Goal: Information Seeking & Learning: Learn about a topic

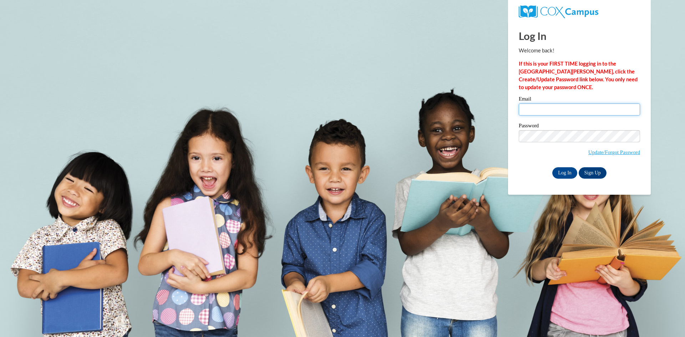
click at [533, 116] on input "Email" at bounding box center [579, 110] width 121 height 12
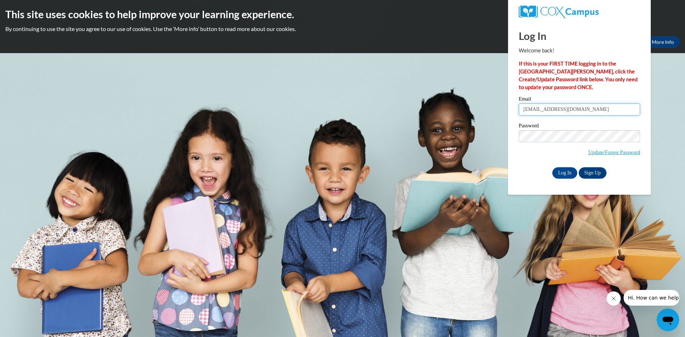
type input "mmelicha@kusd.edu"
click at [553, 167] on input "Log In" at bounding box center [565, 172] width 25 height 11
click at [568, 172] on input "Log In" at bounding box center [565, 172] width 25 height 11
click at [562, 171] on input "Log In" at bounding box center [565, 172] width 25 height 11
click at [557, 176] on input "Log In" at bounding box center [565, 172] width 25 height 11
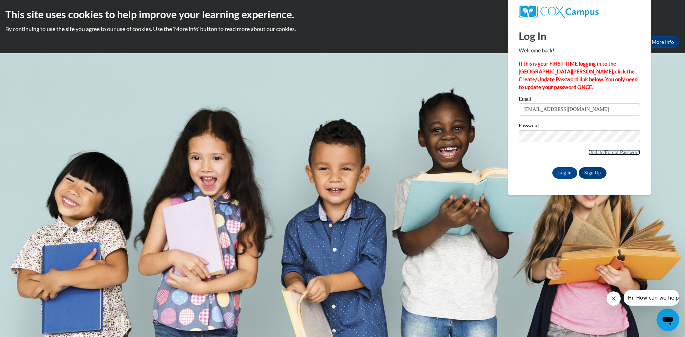
click at [602, 152] on link "Update/Forgot Password" at bounding box center [615, 153] width 52 height 6
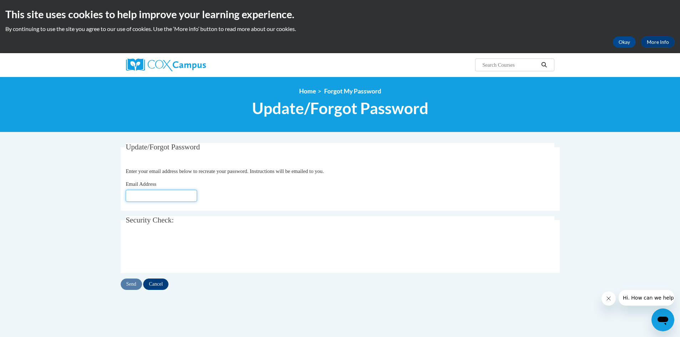
click at [164, 197] on input "Email Address" at bounding box center [161, 196] width 71 height 12
type input "mmelicha@kusd.edu"
click at [133, 284] on input "Send" at bounding box center [131, 284] width 21 height 11
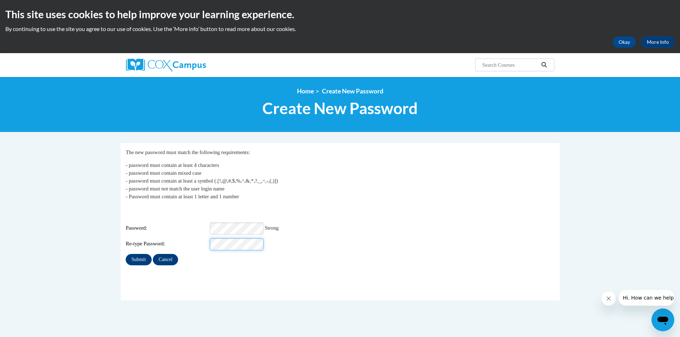
click at [126, 254] on input "Submit" at bounding box center [139, 259] width 26 height 11
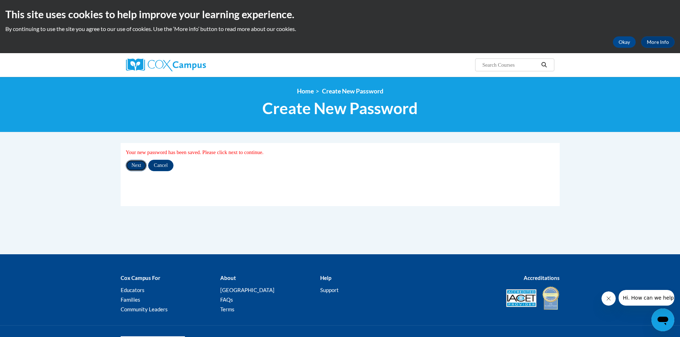
click at [135, 165] on input "Next" at bounding box center [136, 165] width 21 height 11
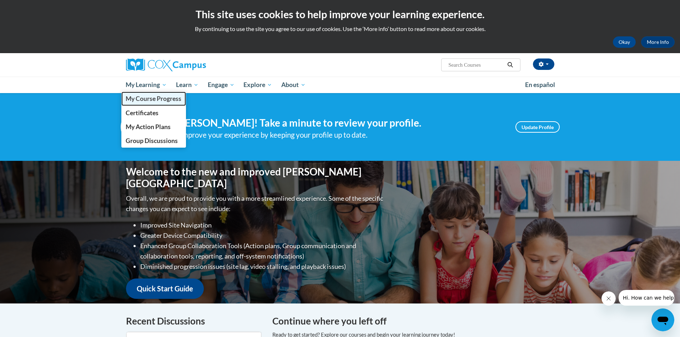
click at [144, 100] on span "My Course Progress" at bounding box center [154, 98] width 56 height 7
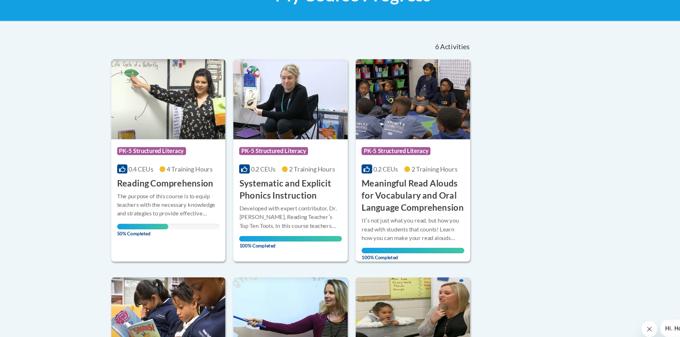
scroll to position [126, 0]
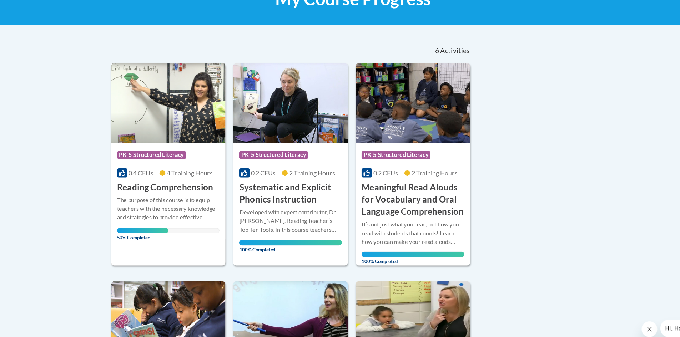
click at [184, 171] on h3 "Reading Comprehension" at bounding box center [169, 170] width 87 height 11
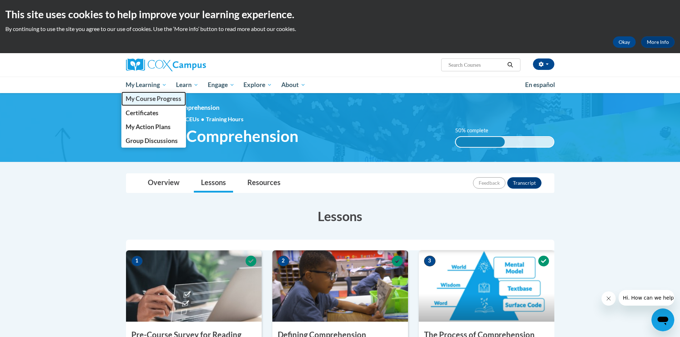
click at [154, 100] on span "My Course Progress" at bounding box center [154, 98] width 56 height 7
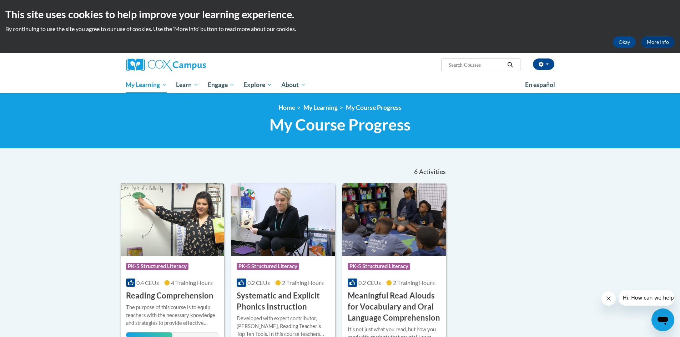
click at [156, 248] on img at bounding box center [173, 219] width 104 height 73
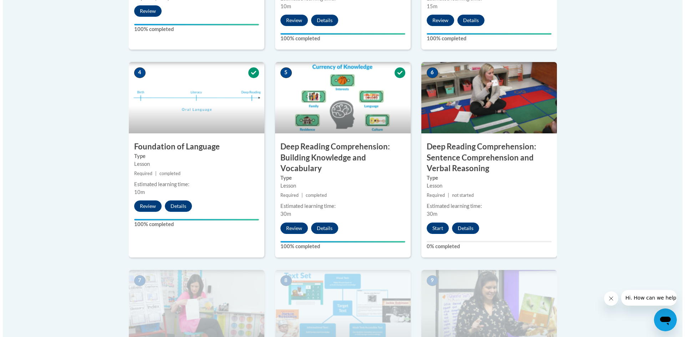
scroll to position [410, 0]
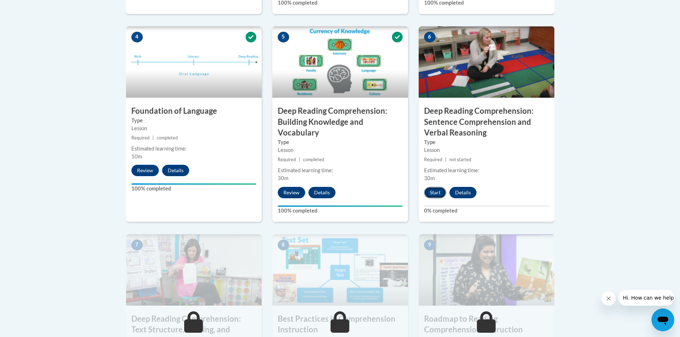
click at [437, 194] on button "Start" at bounding box center [435, 192] width 22 height 11
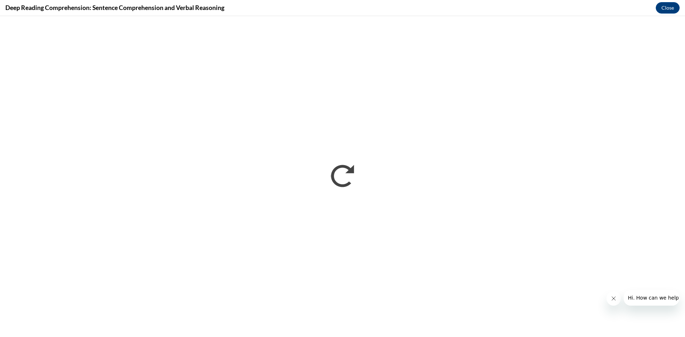
scroll to position [0, 0]
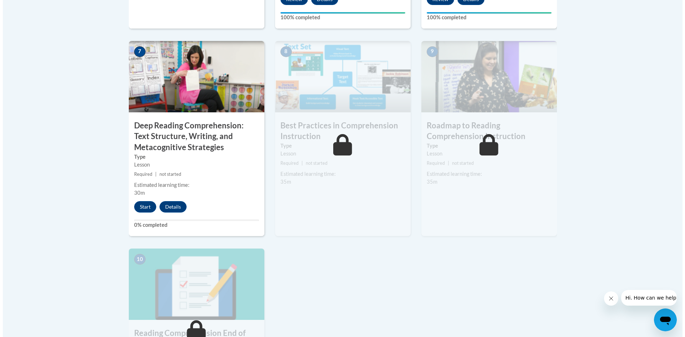
scroll to position [603, 0]
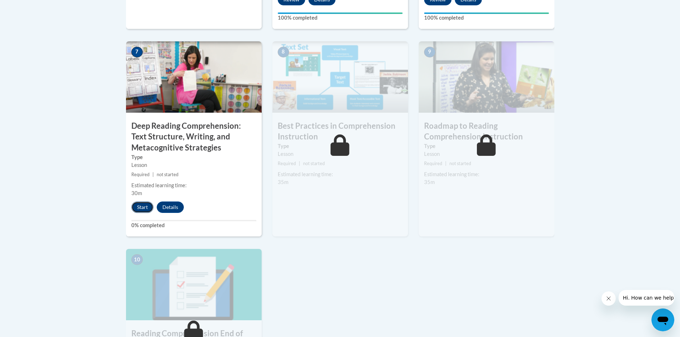
click at [139, 208] on button "Start" at bounding box center [142, 207] width 22 height 11
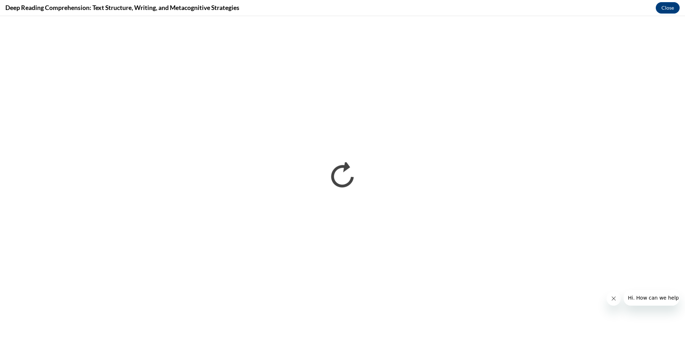
scroll to position [600, 0]
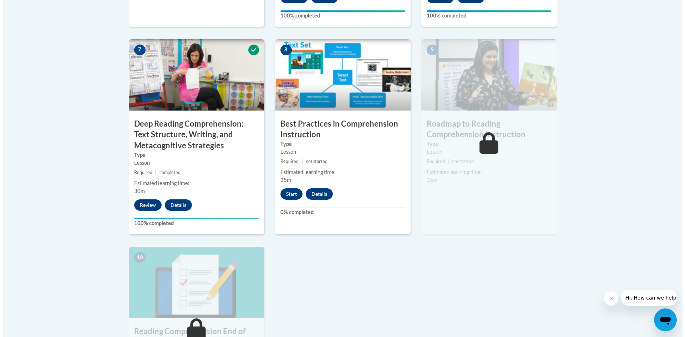
scroll to position [619, 0]
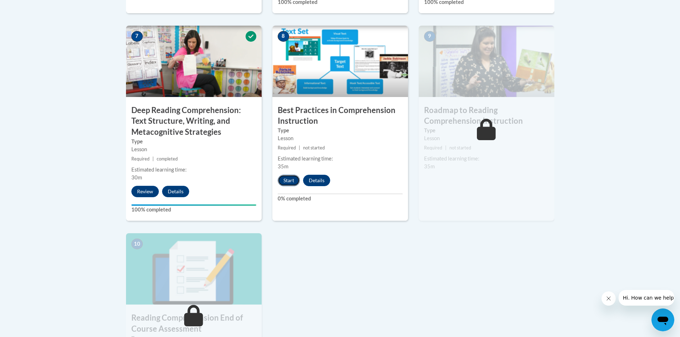
click at [288, 181] on button "Start" at bounding box center [289, 180] width 22 height 11
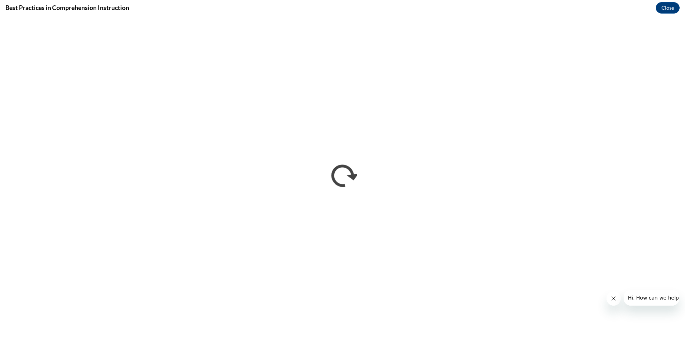
scroll to position [0, 0]
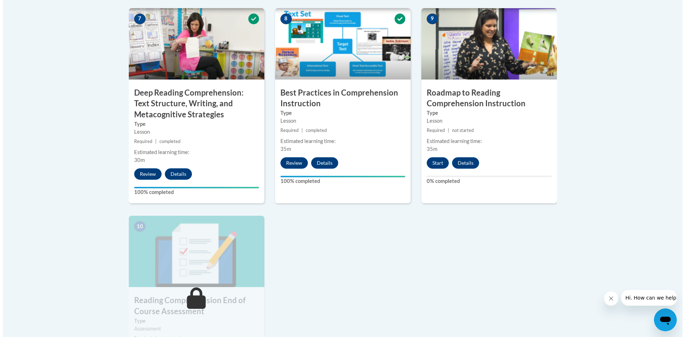
scroll to position [635, 0]
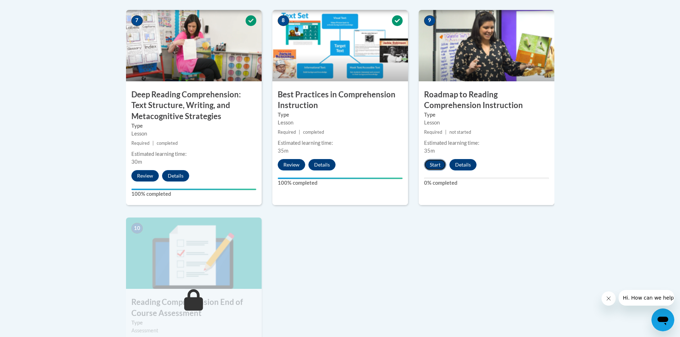
click at [439, 165] on button "Start" at bounding box center [435, 164] width 22 height 11
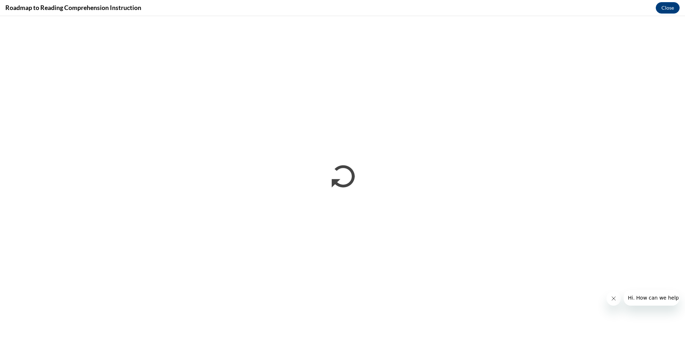
scroll to position [0, 0]
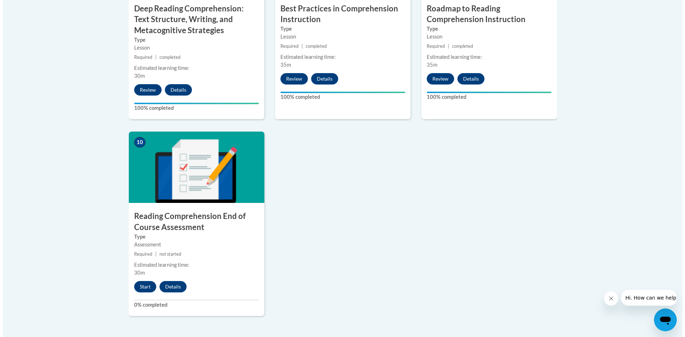
scroll to position [730, 0]
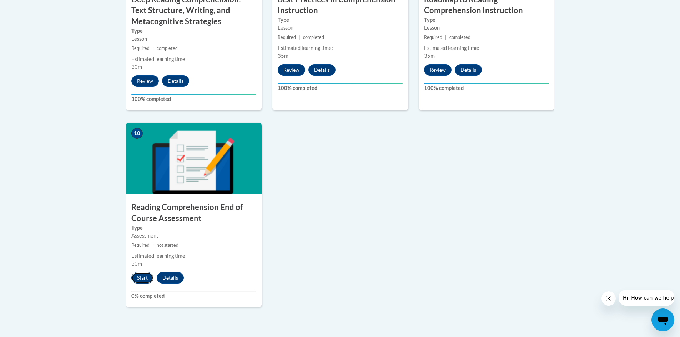
click at [140, 278] on button "Start" at bounding box center [142, 277] width 22 height 11
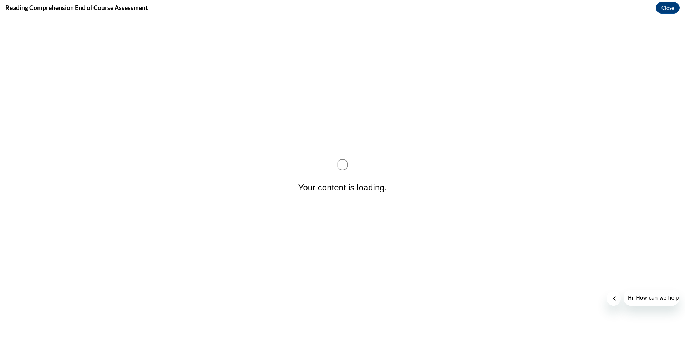
scroll to position [0, 0]
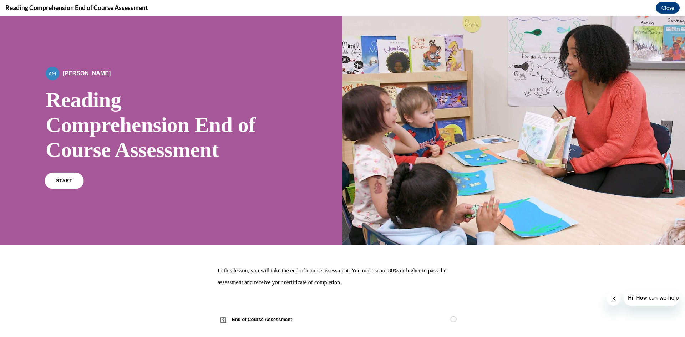
click at [67, 181] on span "START" at bounding box center [64, 180] width 16 height 5
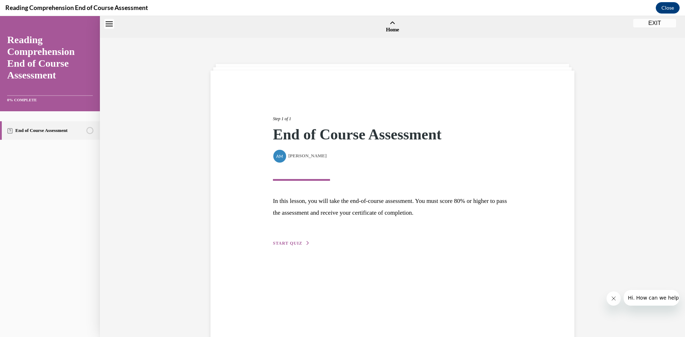
scroll to position [22, 0]
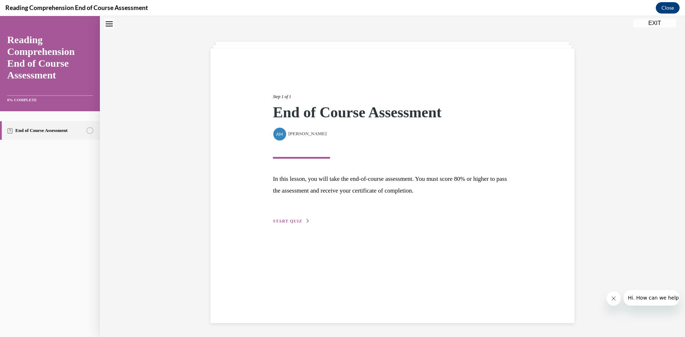
click at [292, 222] on span "START QUIZ" at bounding box center [287, 221] width 29 height 5
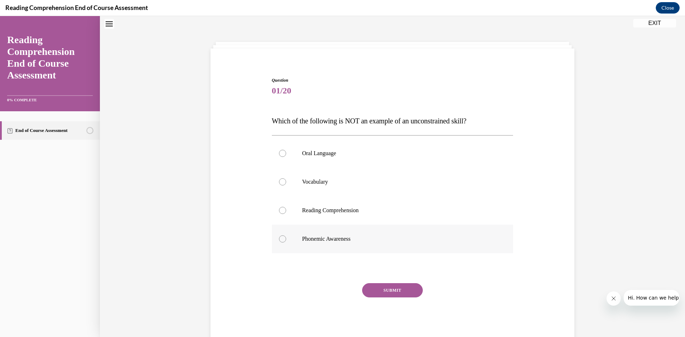
click at [303, 248] on label "Phonemic Awareness" at bounding box center [393, 239] width 242 height 29
click at [286, 243] on input "Phonemic Awareness" at bounding box center [282, 239] width 7 height 7
radio input "true"
click at [386, 290] on button "SUBMIT" at bounding box center [392, 290] width 61 height 14
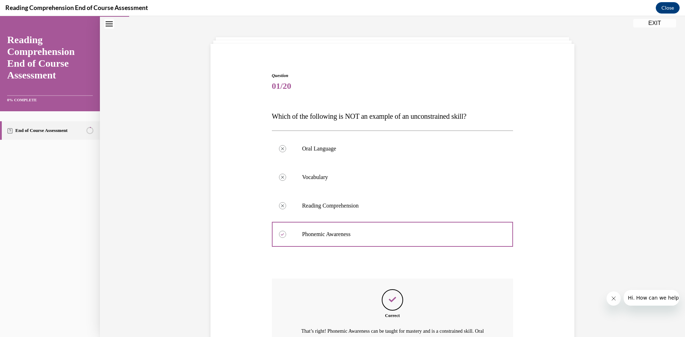
scroll to position [116, 0]
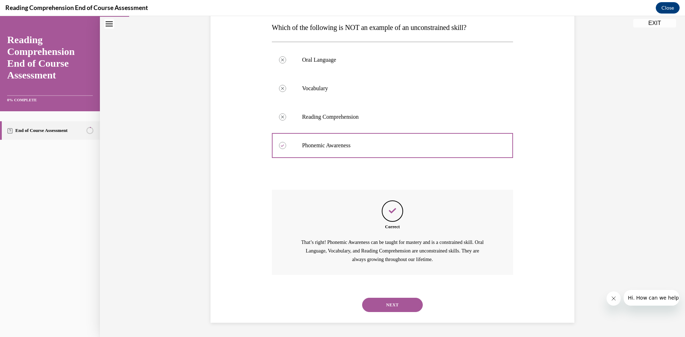
click at [399, 308] on button "NEXT" at bounding box center [392, 305] width 61 height 14
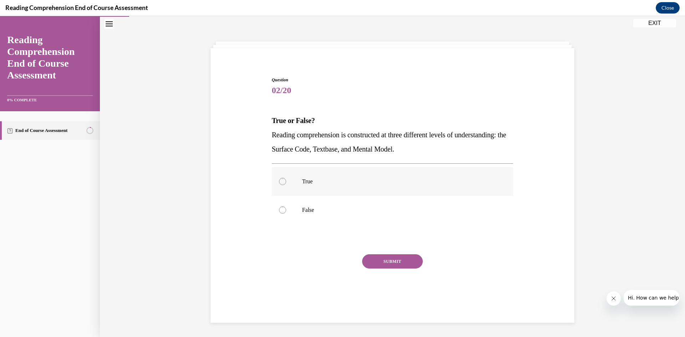
click at [311, 179] on p "True" at bounding box center [398, 181] width 193 height 7
click at [286, 179] on input "True" at bounding box center [282, 181] width 7 height 7
radio input "true"
click at [401, 264] on button "SUBMIT" at bounding box center [392, 262] width 61 height 14
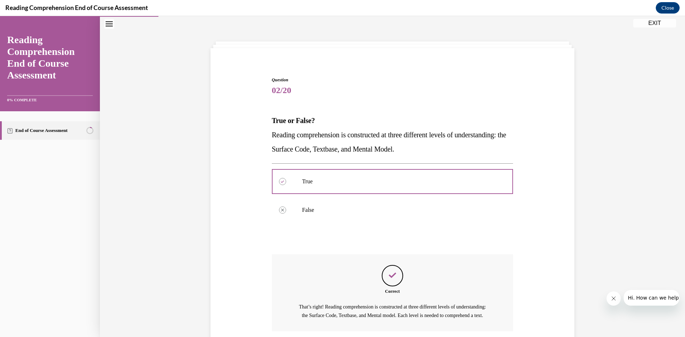
scroll to position [87, 0]
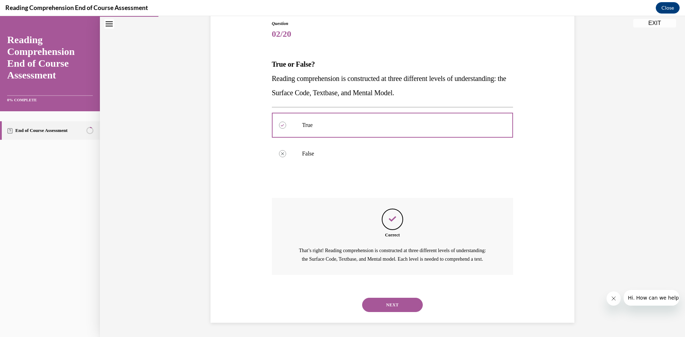
click at [385, 301] on button "NEXT" at bounding box center [392, 305] width 61 height 14
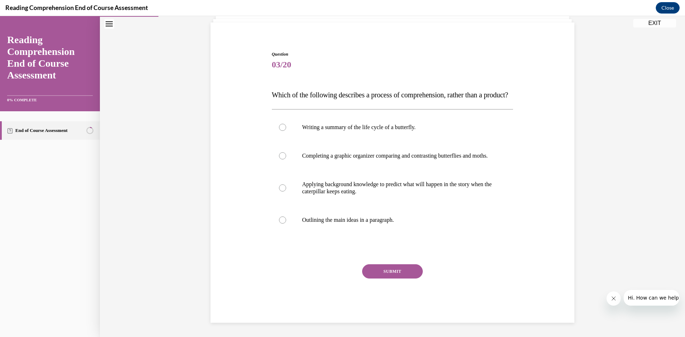
scroll to position [70, 0]
click at [326, 194] on p "Applying background knowledge to predict what will happen in the story when the…" at bounding box center [398, 188] width 193 height 14
click at [286, 192] on input "Applying background knowledge to predict what will happen in the story when the…" at bounding box center [282, 188] width 7 height 7
radio input "true"
click at [398, 279] on div "SUBMIT" at bounding box center [393, 283] width 242 height 36
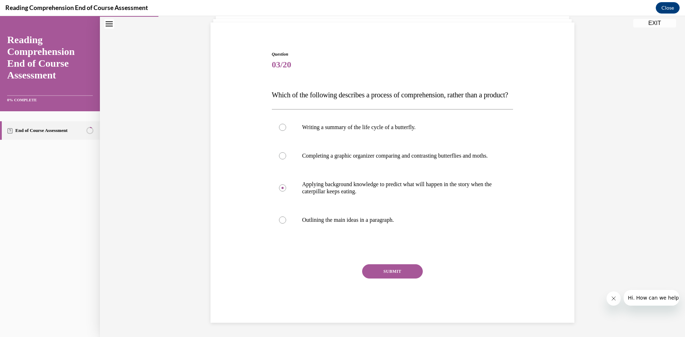
click at [392, 273] on button "SUBMIT" at bounding box center [392, 272] width 61 height 14
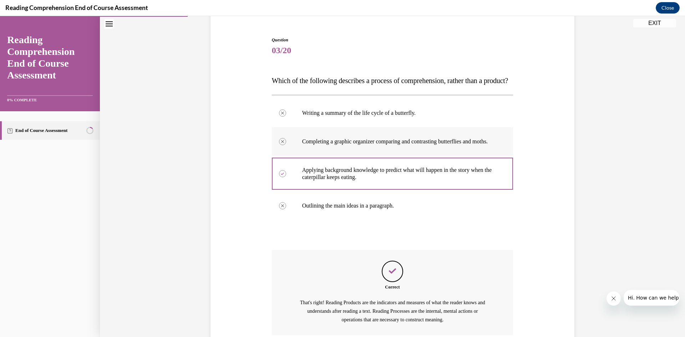
scroll to position [144, 0]
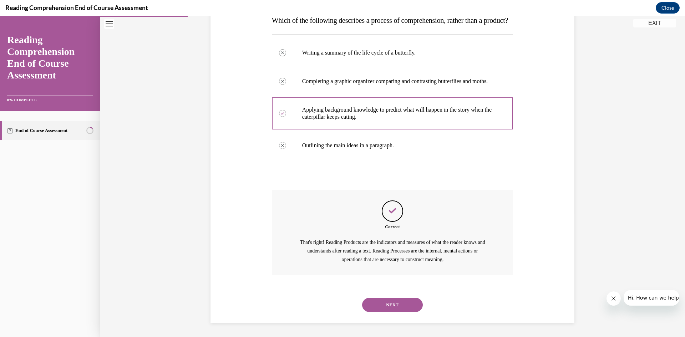
click at [391, 304] on button "NEXT" at bounding box center [392, 305] width 61 height 14
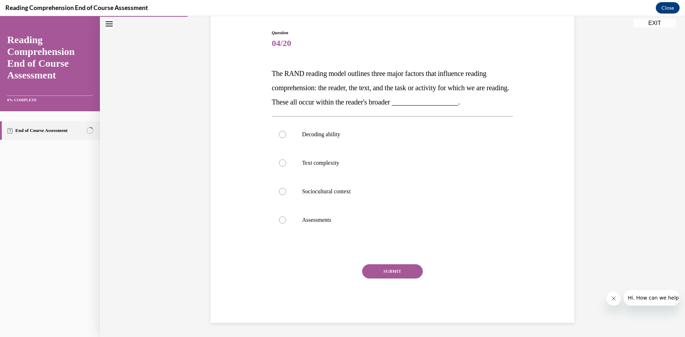
scroll to position [70, 0]
click at [311, 195] on label "Sociocultural context" at bounding box center [393, 191] width 242 height 29
click at [286, 195] on input "Sociocultural context" at bounding box center [282, 191] width 7 height 7
radio input "true"
click at [406, 271] on button "SUBMIT" at bounding box center [392, 272] width 61 height 14
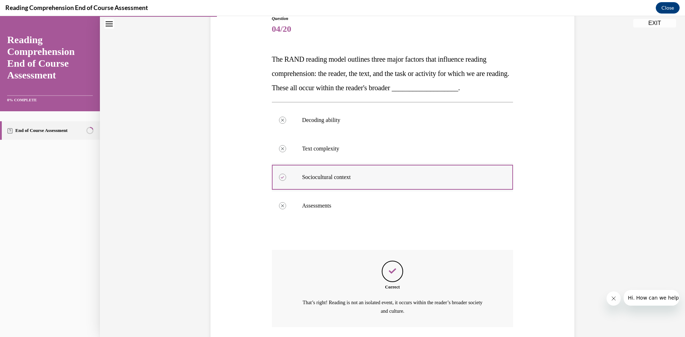
scroll to position [136, 0]
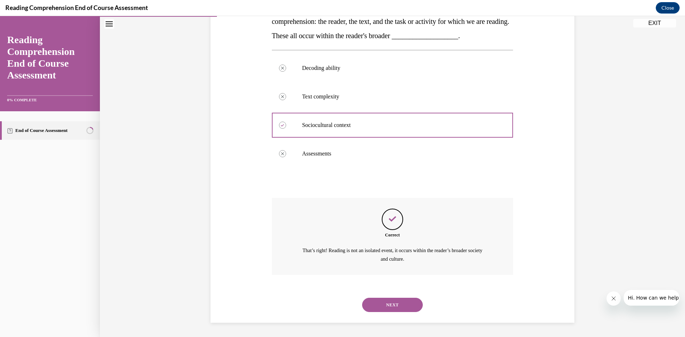
click at [389, 306] on button "NEXT" at bounding box center [392, 305] width 61 height 14
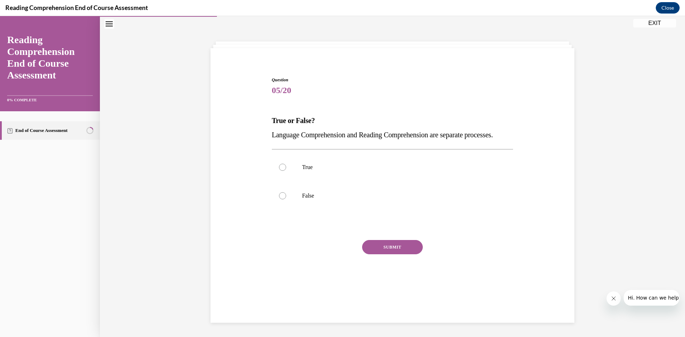
scroll to position [22, 0]
click at [288, 210] on label "False" at bounding box center [393, 196] width 242 height 29
click at [286, 200] on input "False" at bounding box center [282, 195] width 7 height 7
radio input "true"
click at [391, 255] on button "SUBMIT" at bounding box center [392, 247] width 61 height 14
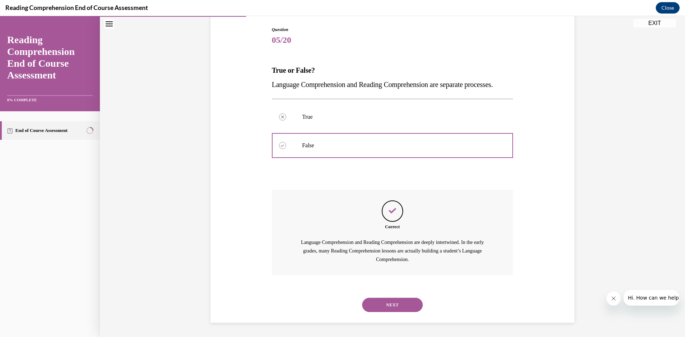
scroll to position [87, 0]
click at [391, 303] on button "NEXT" at bounding box center [392, 305] width 61 height 14
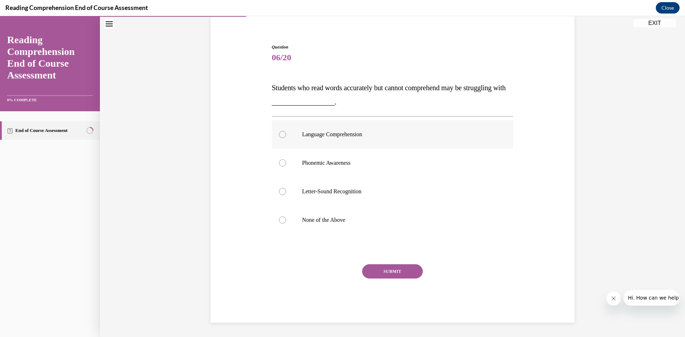
click at [335, 142] on label "Language Comprehension" at bounding box center [393, 134] width 242 height 29
click at [286, 138] on input "Language Comprehension" at bounding box center [282, 134] width 7 height 7
radio input "true"
click at [376, 278] on button "SUBMIT" at bounding box center [392, 272] width 61 height 14
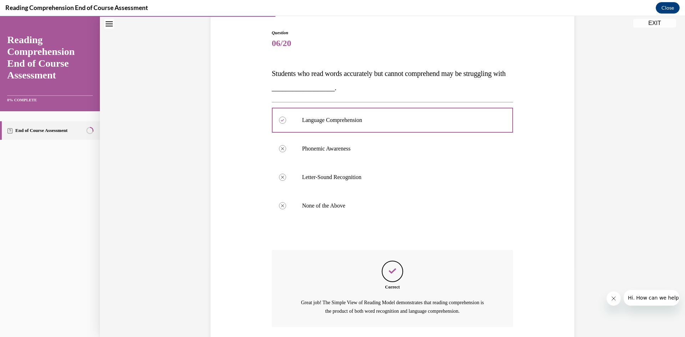
scroll to position [122, 0]
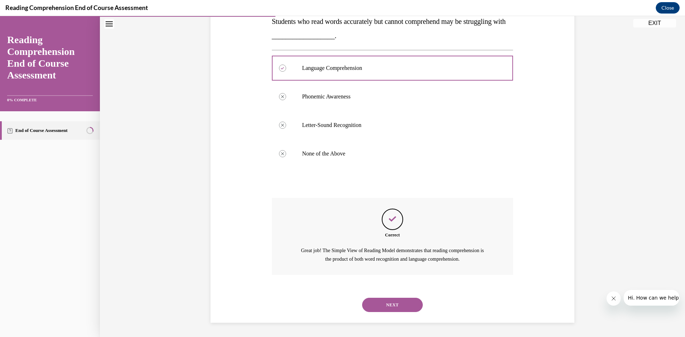
click at [379, 311] on button "NEXT" at bounding box center [392, 305] width 61 height 14
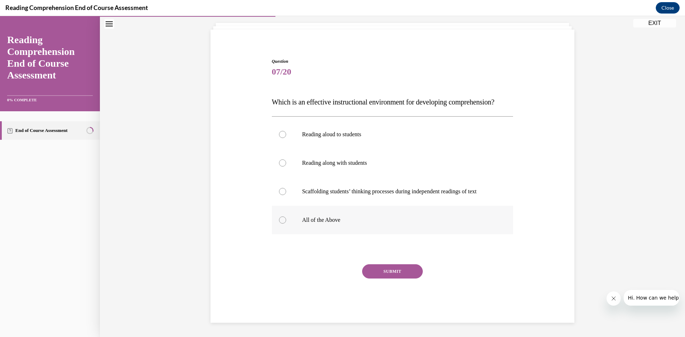
click at [334, 227] on label "All of the Above" at bounding box center [393, 220] width 242 height 29
click at [286, 224] on input "All of the Above" at bounding box center [282, 220] width 7 height 7
radio input "true"
click at [367, 247] on div at bounding box center [393, 249] width 242 height 9
click at [374, 270] on button "SUBMIT" at bounding box center [392, 272] width 61 height 14
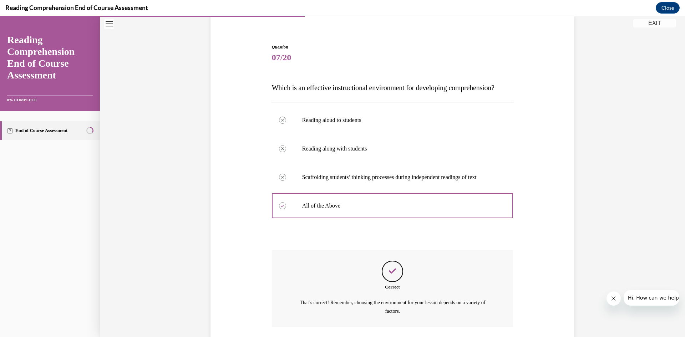
scroll to position [122, 0]
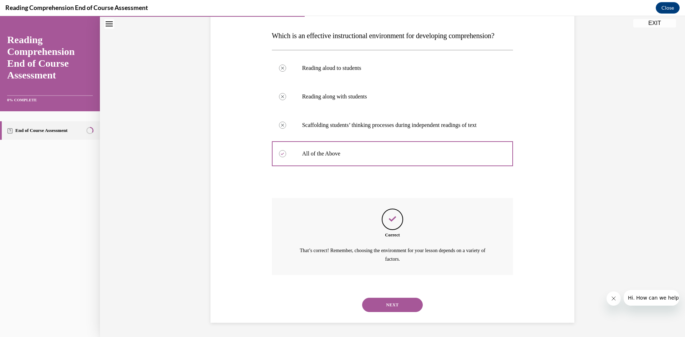
click at [394, 302] on button "NEXT" at bounding box center [392, 305] width 61 height 14
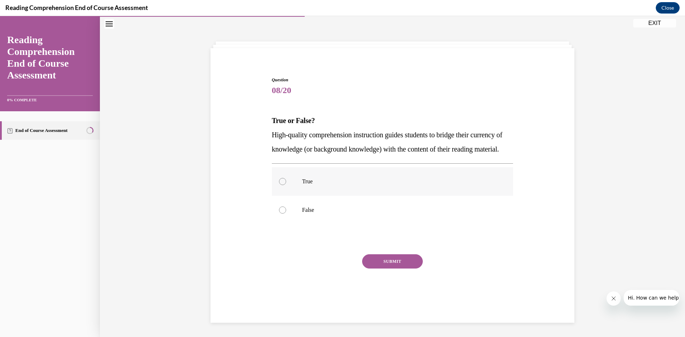
click at [340, 185] on p "True" at bounding box center [398, 181] width 193 height 7
click at [286, 185] on input "True" at bounding box center [282, 181] width 7 height 7
radio input "true"
click at [397, 269] on button "SUBMIT" at bounding box center [392, 262] width 61 height 14
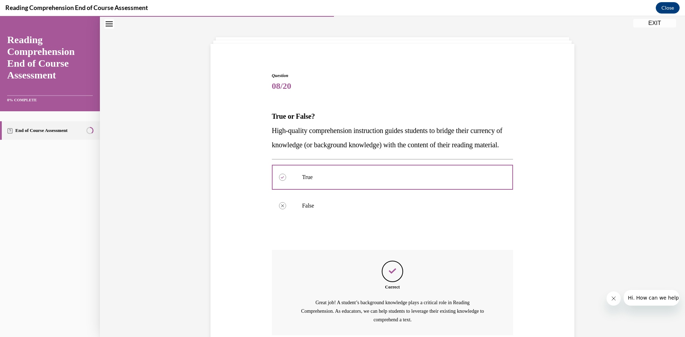
scroll to position [101, 0]
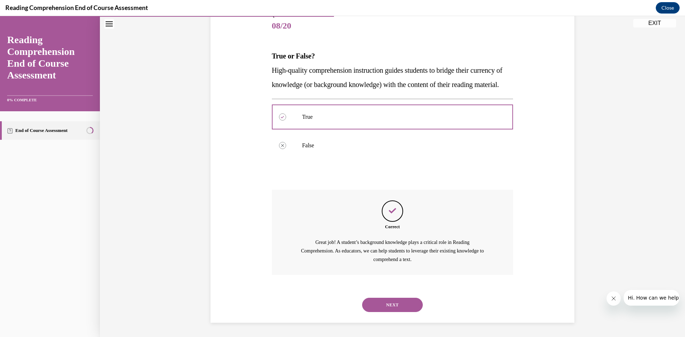
click at [382, 307] on button "NEXT" at bounding box center [392, 305] width 61 height 14
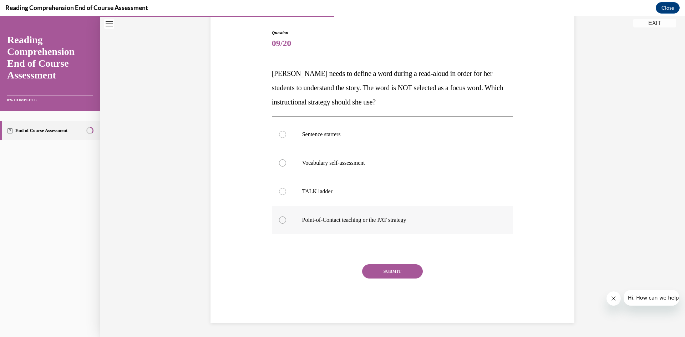
click at [351, 222] on p "Point-of-Contact teaching or the PAT strategy" at bounding box center [398, 220] width 193 height 7
click at [286, 222] on input "Point-of-Contact teaching or the PAT strategy" at bounding box center [282, 220] width 7 height 7
radio input "true"
click at [379, 272] on button "SUBMIT" at bounding box center [392, 272] width 61 height 14
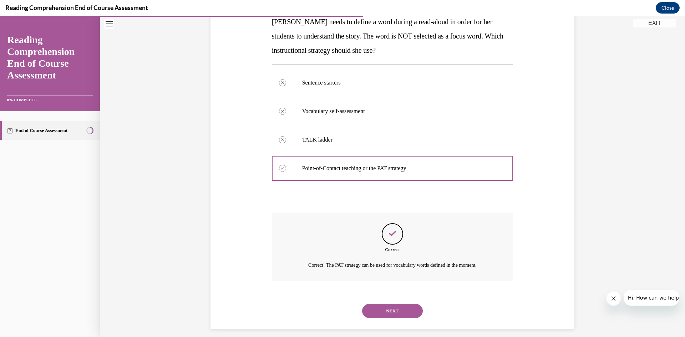
scroll to position [127, 0]
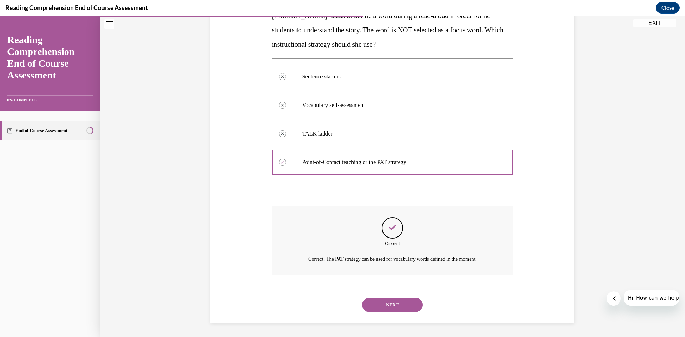
click at [389, 308] on button "NEXT" at bounding box center [392, 305] width 61 height 14
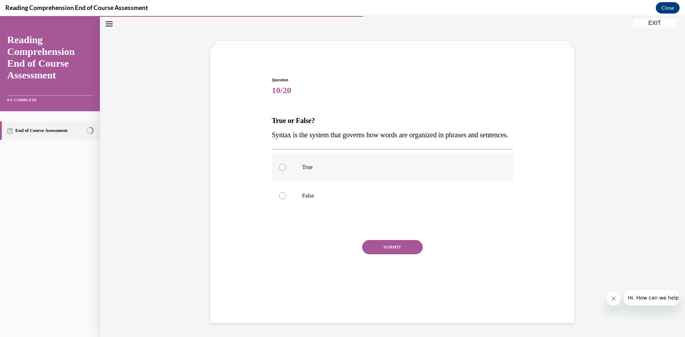
click at [326, 182] on label "True" at bounding box center [393, 167] width 242 height 29
click at [286, 171] on input "True" at bounding box center [282, 167] width 7 height 7
radio input "true"
click at [397, 255] on button "SUBMIT" at bounding box center [392, 247] width 61 height 14
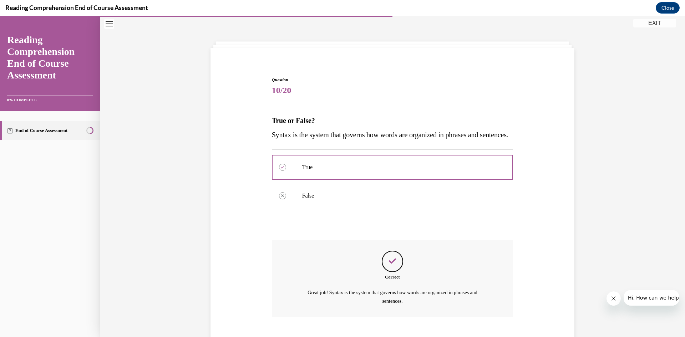
scroll to position [79, 0]
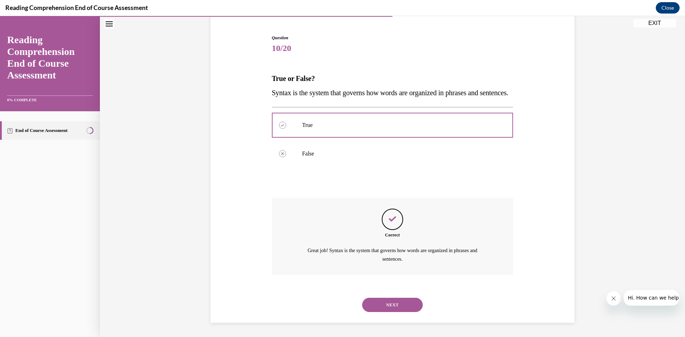
click at [393, 303] on button "NEXT" at bounding box center [392, 305] width 61 height 14
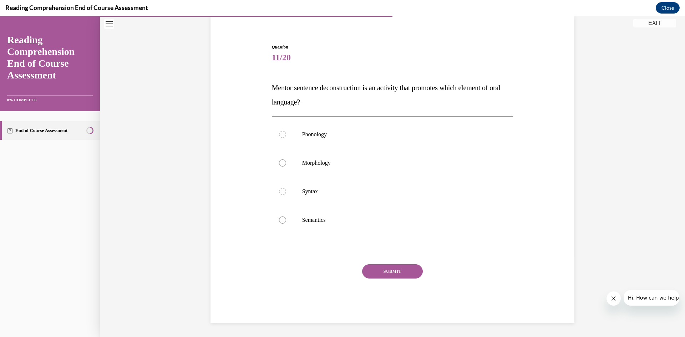
scroll to position [55, 0]
click at [310, 191] on p "Syntax" at bounding box center [398, 191] width 193 height 7
click at [286, 191] on input "Syntax" at bounding box center [282, 191] width 7 height 7
radio input "true"
click at [388, 275] on button "SUBMIT" at bounding box center [392, 272] width 61 height 14
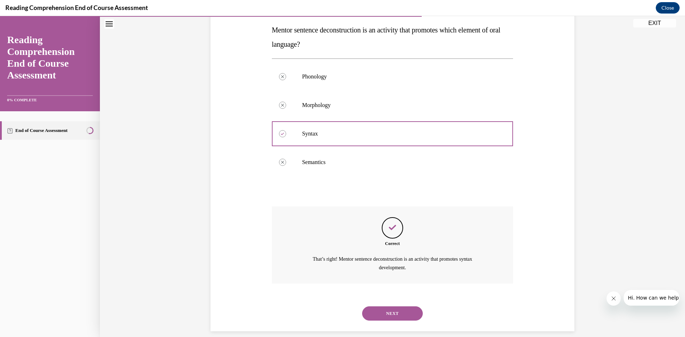
scroll to position [122, 0]
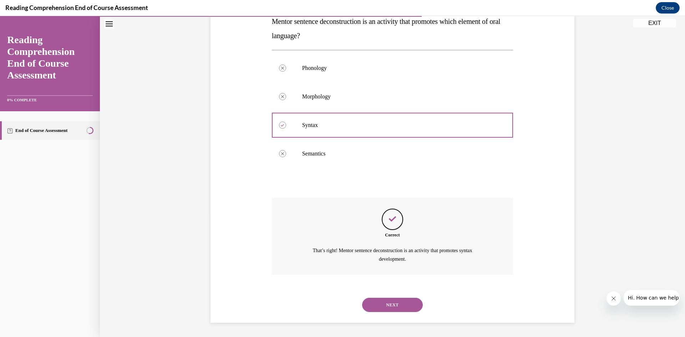
click at [388, 308] on button "NEXT" at bounding box center [392, 305] width 61 height 14
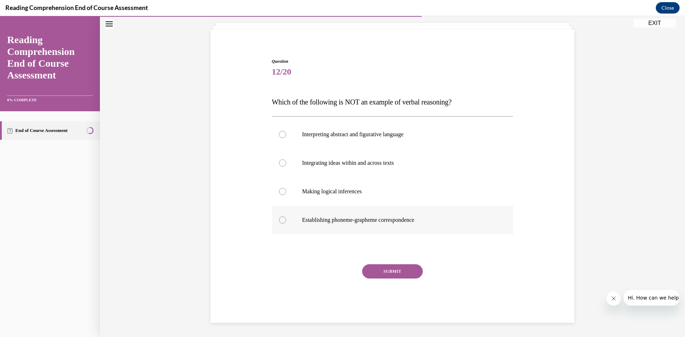
click at [331, 223] on p "Establishing phoneme-grapheme correspondence" at bounding box center [398, 220] width 193 height 7
click at [286, 223] on input "Establishing phoneme-grapheme correspondence" at bounding box center [282, 220] width 7 height 7
radio input "true"
click at [402, 273] on button "SUBMIT" at bounding box center [392, 272] width 61 height 14
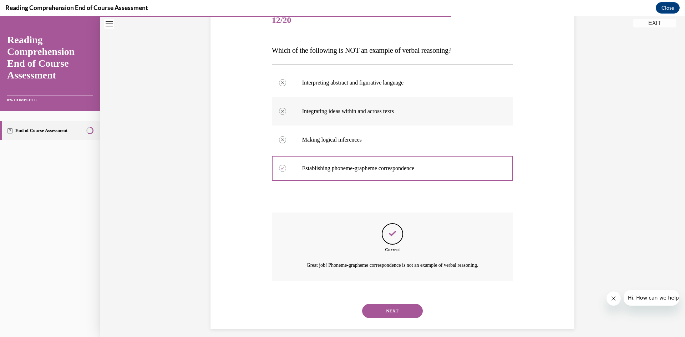
scroll to position [99, 0]
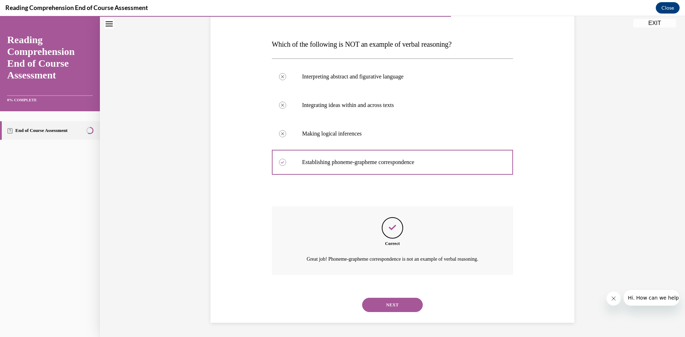
click at [379, 303] on button "NEXT" at bounding box center [392, 305] width 61 height 14
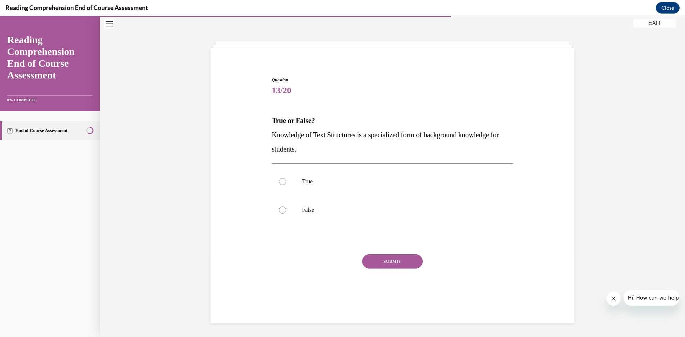
scroll to position [22, 0]
click at [306, 182] on p "True" at bounding box center [398, 181] width 193 height 7
click at [286, 182] on input "True" at bounding box center [282, 181] width 7 height 7
radio input "true"
click at [401, 266] on button "SUBMIT" at bounding box center [392, 262] width 61 height 14
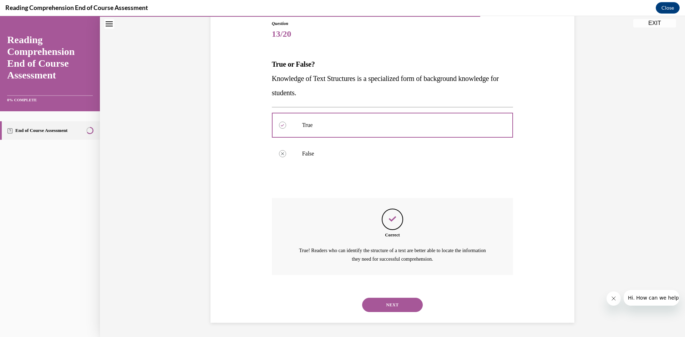
click at [387, 310] on button "NEXT" at bounding box center [392, 305] width 61 height 14
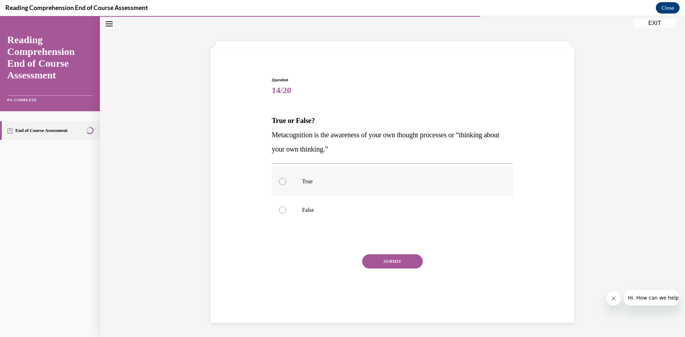
click at [324, 183] on p "True" at bounding box center [398, 181] width 193 height 7
click at [286, 183] on input "True" at bounding box center [282, 181] width 7 height 7
radio input "true"
click at [389, 262] on button "SUBMIT" at bounding box center [392, 262] width 61 height 14
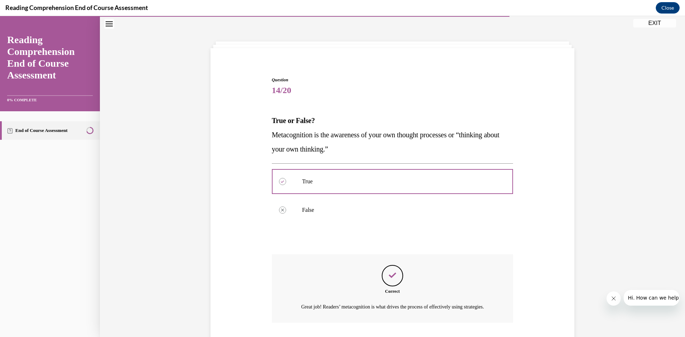
scroll to position [79, 0]
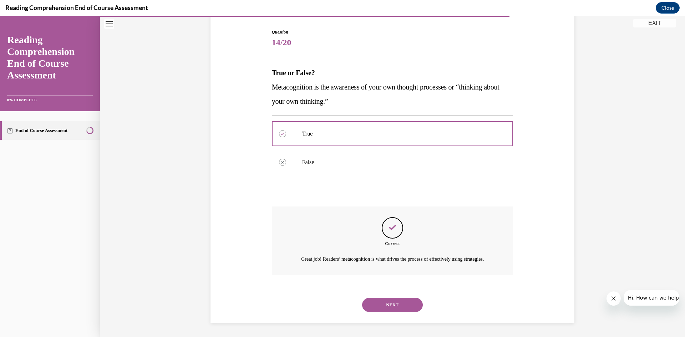
click at [387, 302] on button "NEXT" at bounding box center [392, 305] width 61 height 14
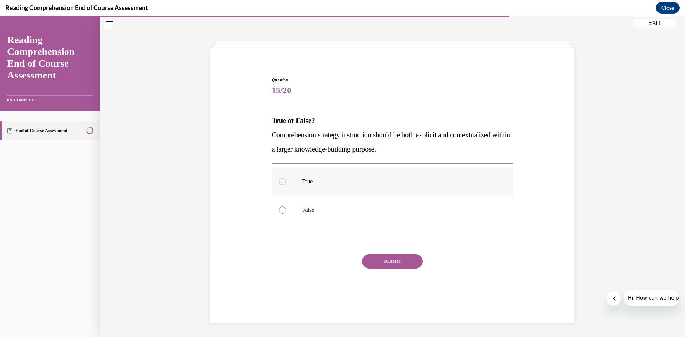
click at [332, 185] on label "True" at bounding box center [393, 181] width 242 height 29
click at [286, 185] on input "True" at bounding box center [282, 181] width 7 height 7
radio input "true"
click at [384, 263] on button "SUBMIT" at bounding box center [392, 262] width 61 height 14
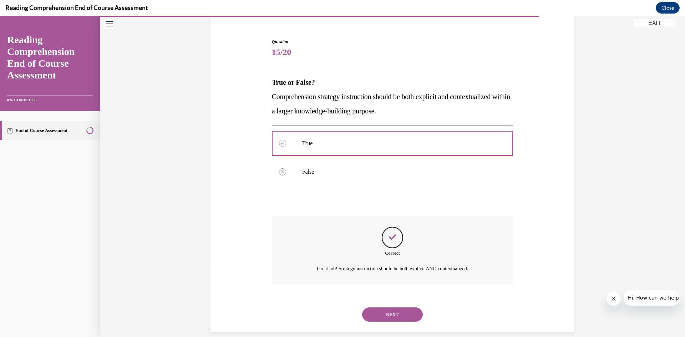
scroll to position [70, 0]
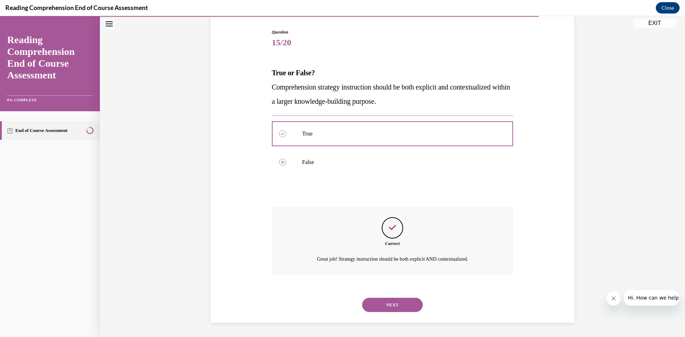
click at [384, 307] on button "NEXT" at bounding box center [392, 305] width 61 height 14
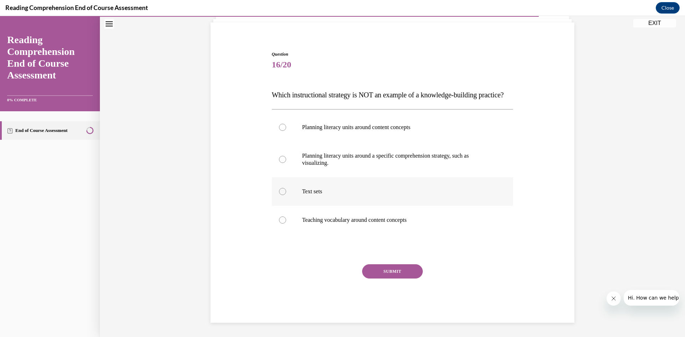
scroll to position [30, 0]
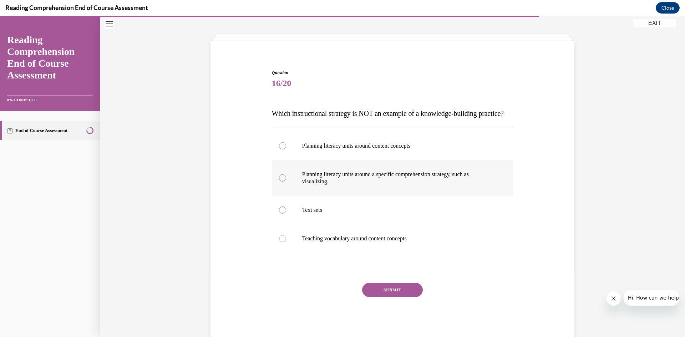
click at [354, 185] on p "Planning literacy units around a specific comprehension strategy, such as visua…" at bounding box center [398, 178] width 193 height 14
click at [286, 182] on input "Planning literacy units around a specific comprehension strategy, such as visua…" at bounding box center [282, 178] width 7 height 7
radio input "true"
click at [399, 297] on button "SUBMIT" at bounding box center [392, 290] width 61 height 14
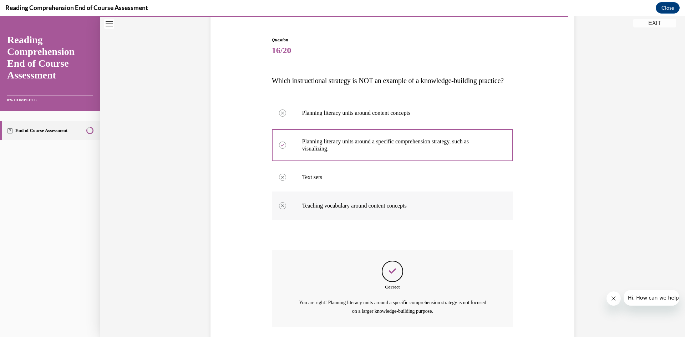
scroll to position [129, 0]
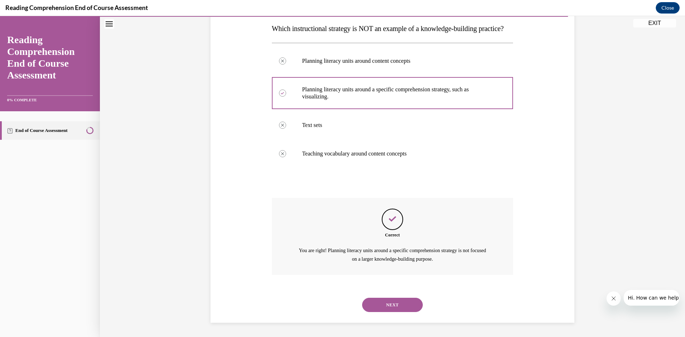
click at [386, 300] on button "NEXT" at bounding box center [392, 305] width 61 height 14
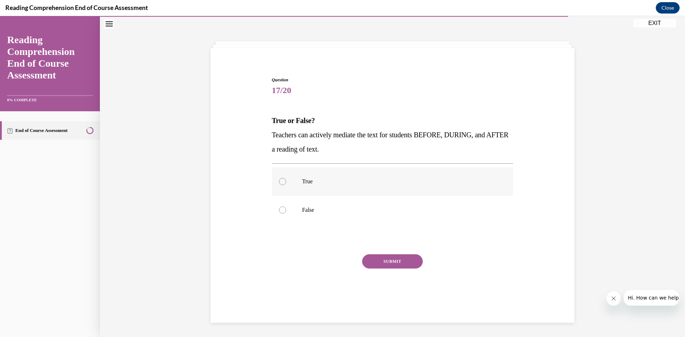
click at [308, 189] on label "True" at bounding box center [393, 181] width 242 height 29
click at [286, 185] on input "True" at bounding box center [282, 181] width 7 height 7
radio input "true"
click at [401, 259] on button "SUBMIT" at bounding box center [392, 262] width 61 height 14
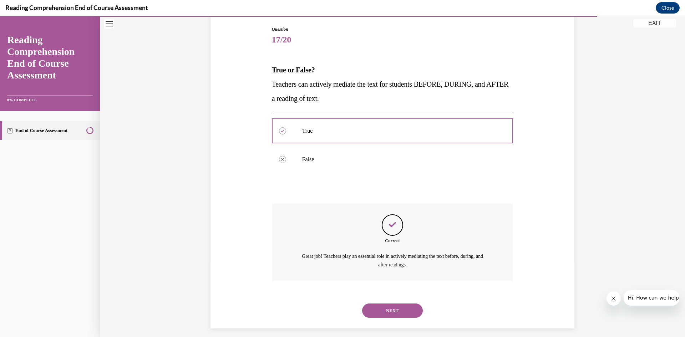
scroll to position [79, 0]
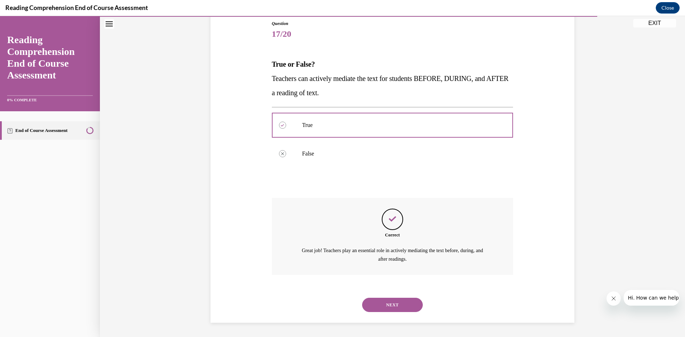
click at [397, 300] on button "NEXT" at bounding box center [392, 305] width 61 height 14
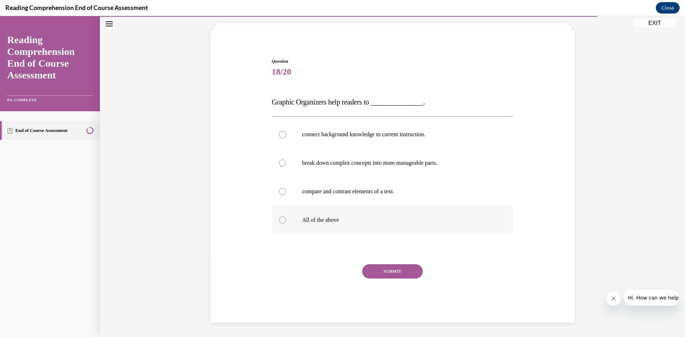
click at [353, 213] on label "All of the above" at bounding box center [393, 220] width 242 height 29
click at [286, 217] on input "All of the above" at bounding box center [282, 220] width 7 height 7
radio input "true"
click at [396, 271] on button "SUBMIT" at bounding box center [392, 272] width 61 height 14
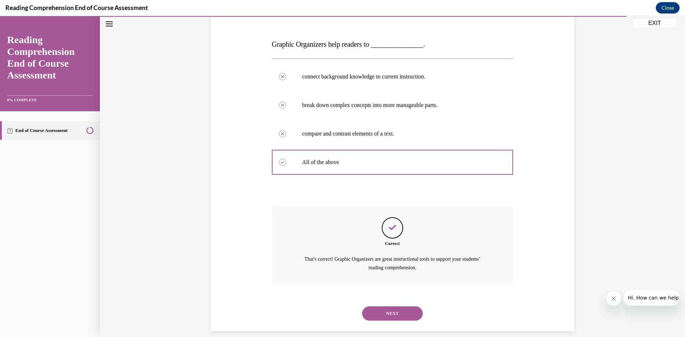
scroll to position [107, 0]
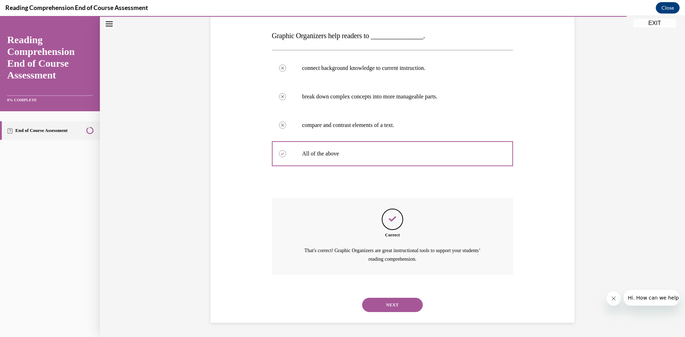
click at [395, 308] on button "NEXT" at bounding box center [392, 305] width 61 height 14
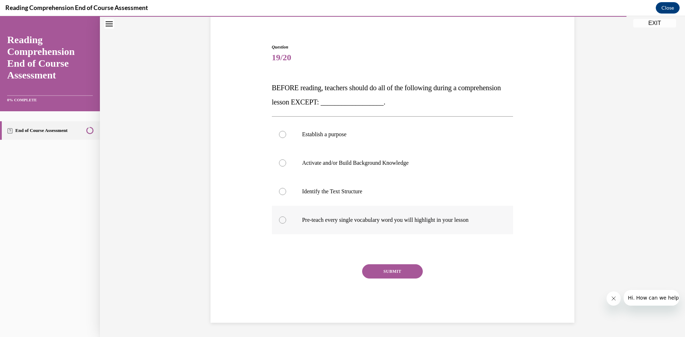
click at [349, 221] on p "Pre-teach every single vocabulary word you will highlight in your lesson" at bounding box center [398, 220] width 193 height 7
click at [286, 221] on input "Pre-teach every single vocabulary word you will highlight in your lesson" at bounding box center [282, 220] width 7 height 7
radio input "true"
click at [390, 281] on div "SUBMIT" at bounding box center [393, 283] width 242 height 36
click at [396, 272] on button "SUBMIT" at bounding box center [392, 272] width 61 height 14
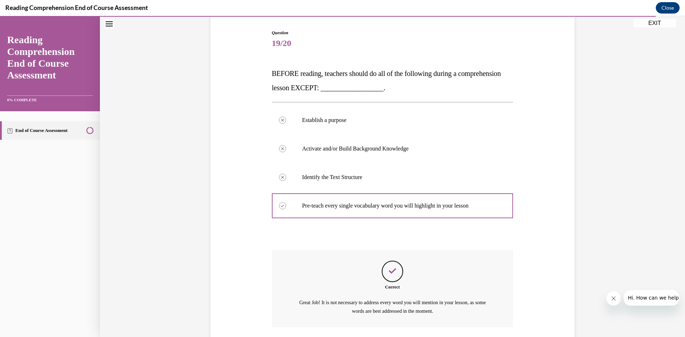
scroll to position [122, 0]
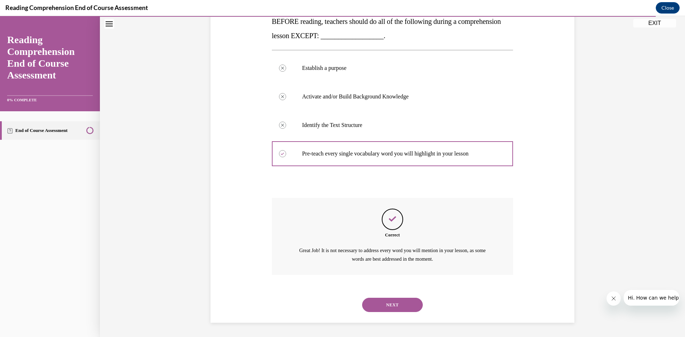
click at [381, 312] on div "NEXT" at bounding box center [393, 305] width 242 height 29
click at [390, 306] on button "NEXT" at bounding box center [392, 305] width 61 height 14
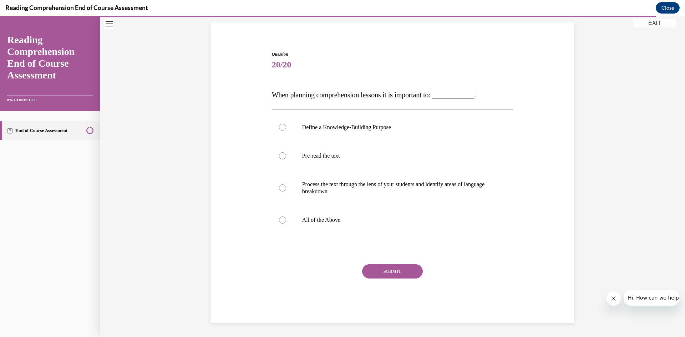
scroll to position [48, 0]
click at [349, 219] on p "All of the Above" at bounding box center [398, 220] width 193 height 7
click at [286, 219] on input "All of the Above" at bounding box center [282, 220] width 7 height 7
radio input "true"
click at [397, 271] on button "SUBMIT" at bounding box center [392, 272] width 61 height 14
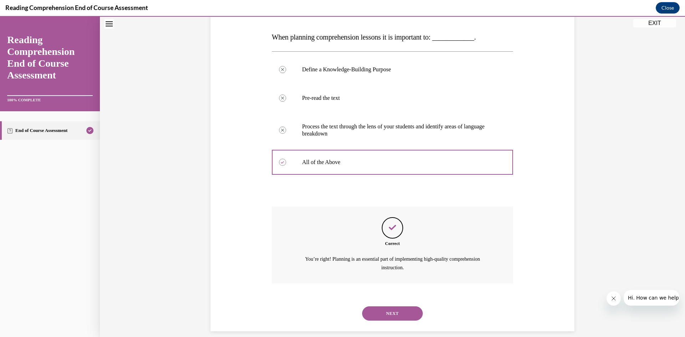
scroll to position [115, 0]
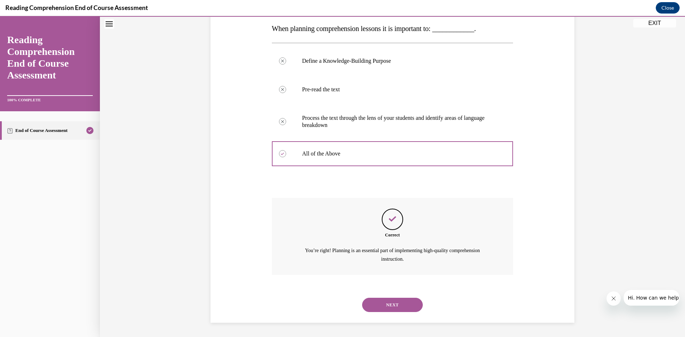
click at [393, 307] on button "NEXT" at bounding box center [392, 305] width 61 height 14
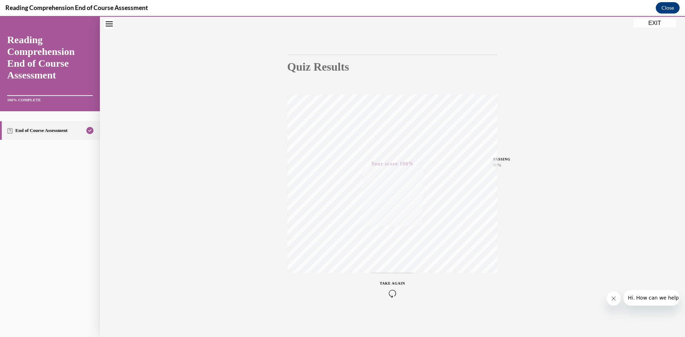
scroll to position [0, 0]
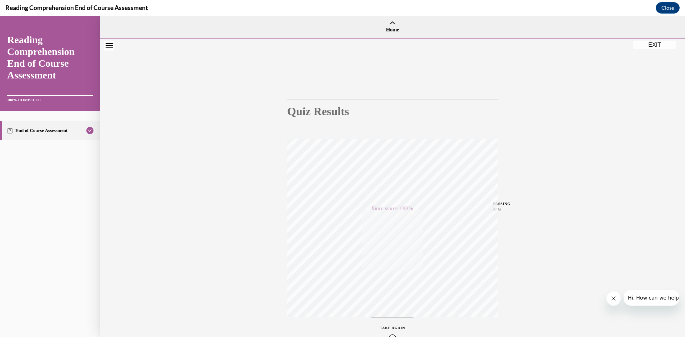
click at [650, 46] on button "EXIT" at bounding box center [655, 45] width 43 height 9
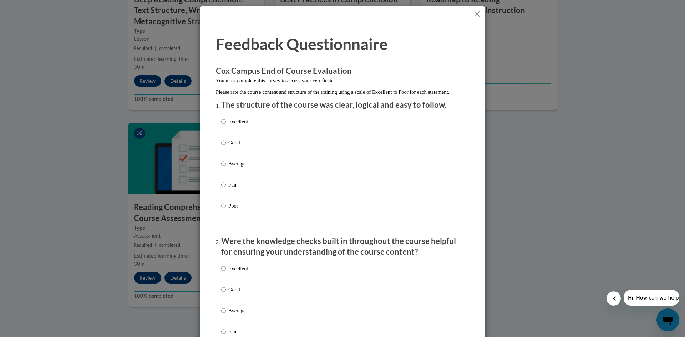
click at [231, 147] on p "Good" at bounding box center [238, 143] width 20 height 8
click at [226, 147] on input "Good" at bounding box center [223, 143] width 5 height 8
radio input "true"
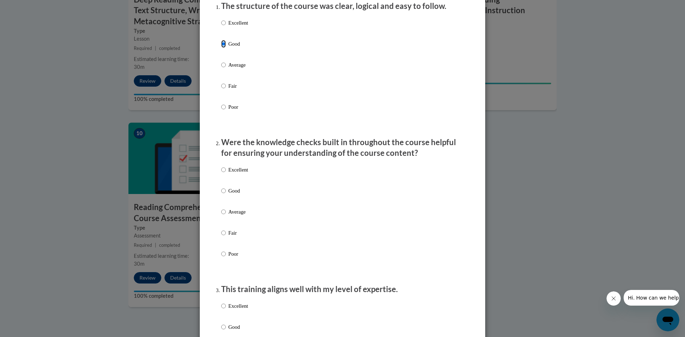
scroll to position [99, 0]
click at [228, 237] on p "Fair" at bounding box center [238, 233] width 20 height 8
click at [226, 237] on input "Fair" at bounding box center [223, 233] width 5 height 8
radio input "true"
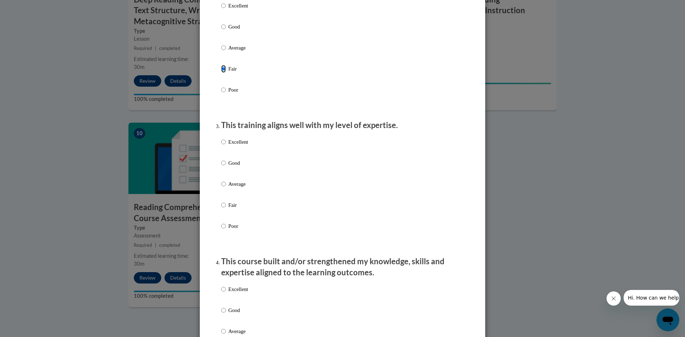
scroll to position [263, 0]
click at [225, 215] on label "Fair" at bounding box center [234, 210] width 27 height 19
click at [225, 209] on input "Fair" at bounding box center [223, 205] width 5 height 8
radio input "true"
click at [238, 188] on p "Average" at bounding box center [238, 184] width 20 height 8
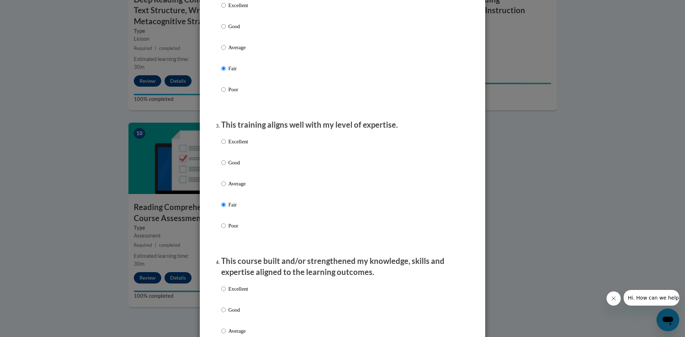
click at [226, 188] on input "Average" at bounding box center [223, 184] width 5 height 8
radio input "true"
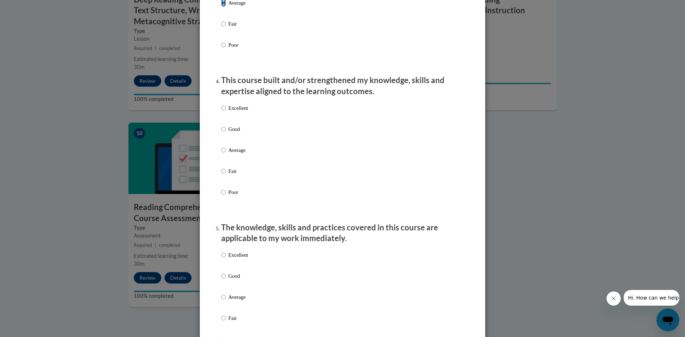
scroll to position [446, 0]
click at [232, 153] on p "Average" at bounding box center [238, 149] width 20 height 8
click at [226, 153] on input "Average" at bounding box center [223, 149] width 5 height 8
radio input "true"
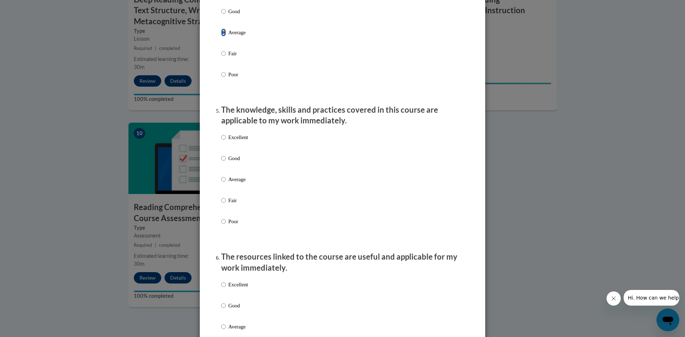
scroll to position [563, 0]
click at [232, 162] on p "Good" at bounding box center [238, 158] width 20 height 8
click at [226, 162] on input "Good" at bounding box center [223, 158] width 5 height 8
radio input "true"
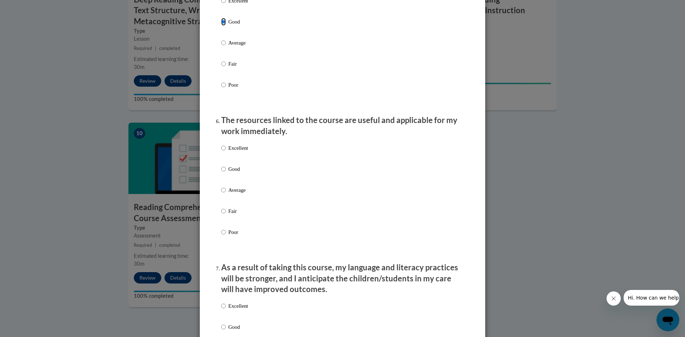
scroll to position [699, 0]
click at [231, 173] on p "Good" at bounding box center [238, 169] width 20 height 8
click at [226, 173] on input "Good" at bounding box center [223, 169] width 5 height 8
radio input "true"
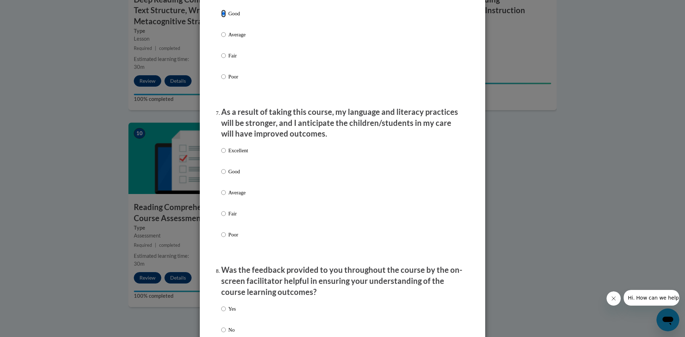
scroll to position [855, 0]
click at [231, 182] on label "Good" at bounding box center [234, 176] width 27 height 19
click at [226, 175] on input "Good" at bounding box center [223, 171] width 5 height 8
radio input "true"
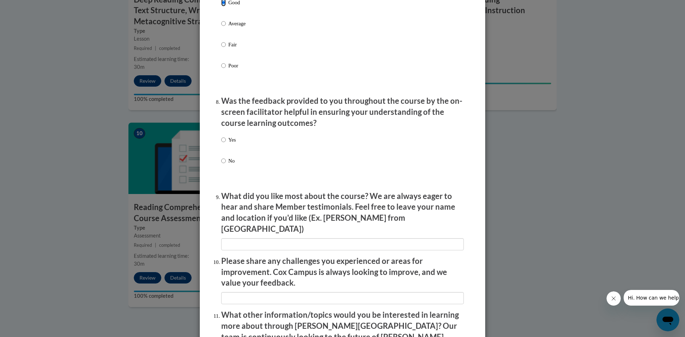
scroll to position [1025, 0]
click at [229, 149] on label "Yes" at bounding box center [228, 144] width 15 height 19
click at [226, 143] on input "Yes" at bounding box center [223, 139] width 5 height 8
radio input "true"
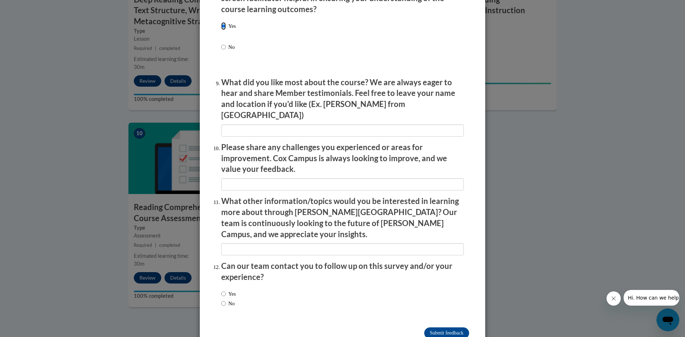
scroll to position [1146, 0]
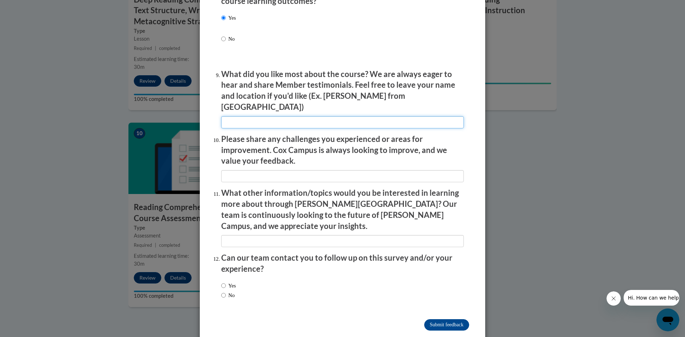
click at [266, 116] on input "textbox" at bounding box center [342, 122] width 243 height 12
type input "the classroom examples"
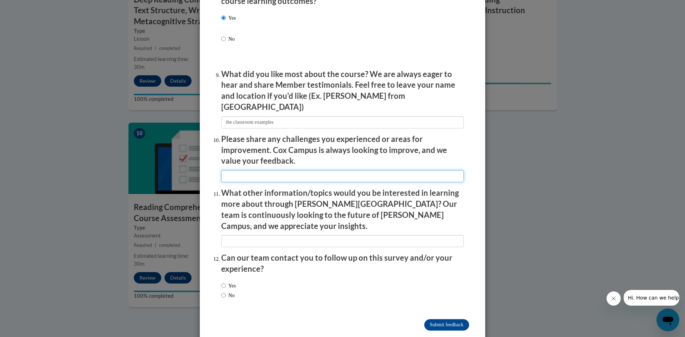
click at [268, 174] on input "textbox" at bounding box center [342, 176] width 243 height 12
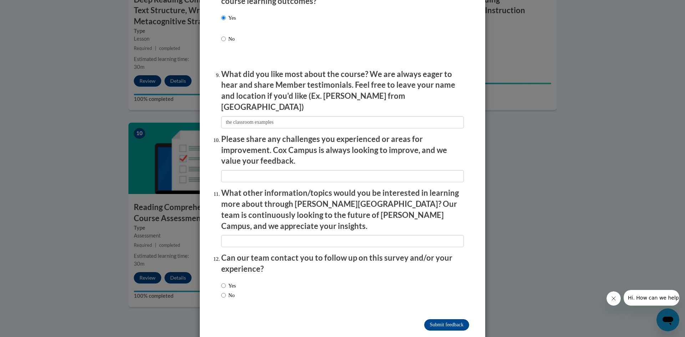
click at [228, 292] on label "No" at bounding box center [228, 296] width 14 height 8
click at [226, 292] on input "No" at bounding box center [223, 296] width 5 height 8
radio input "true"
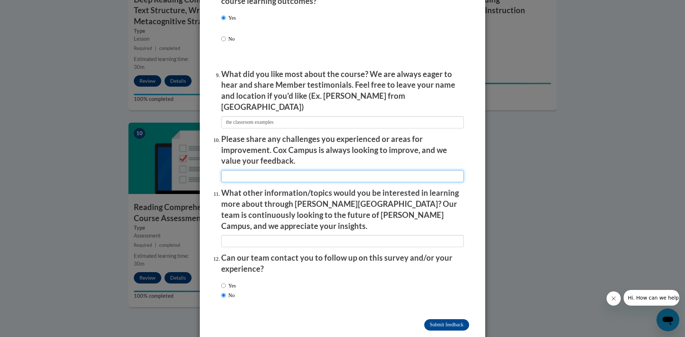
click at [248, 173] on input "textbox" at bounding box center [342, 176] width 243 height 12
type input "L"
type input "a"
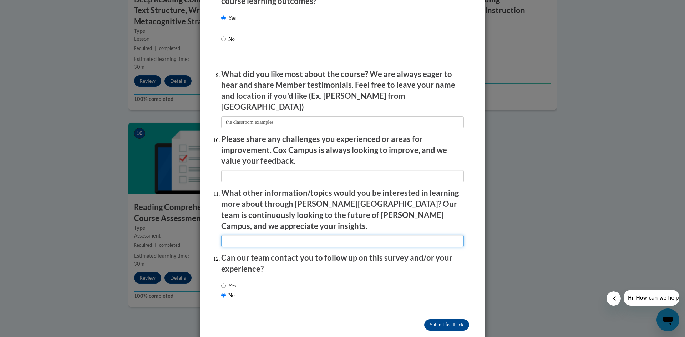
click at [260, 235] on input "textbox" at bounding box center [342, 241] width 243 height 12
type input "none"
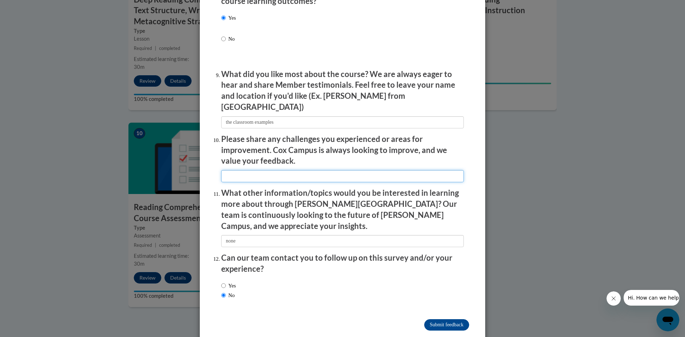
click at [236, 170] on input "textbox" at bounding box center [342, 176] width 243 height 12
type input "some of the courses are obvious teaching practices we already do."
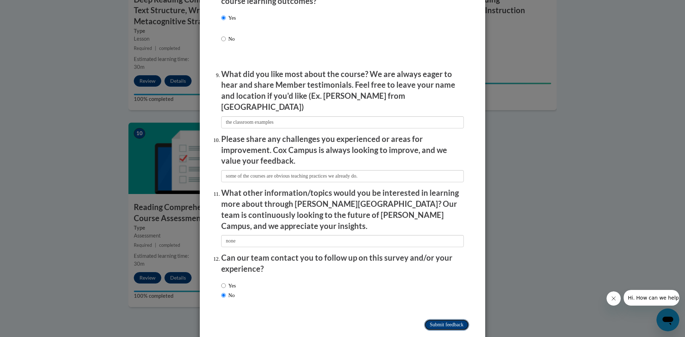
click at [435, 320] on input "Submit feedback" at bounding box center [446, 325] width 45 height 11
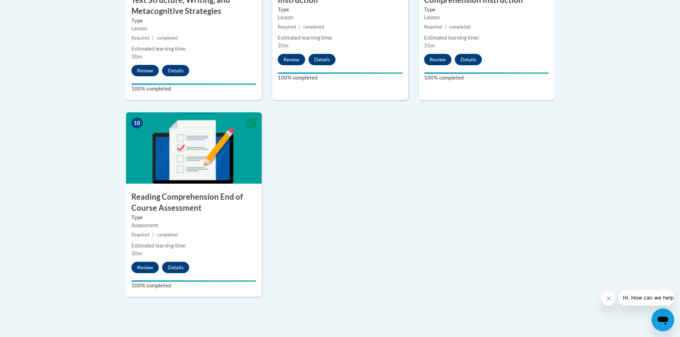
scroll to position [760, 0]
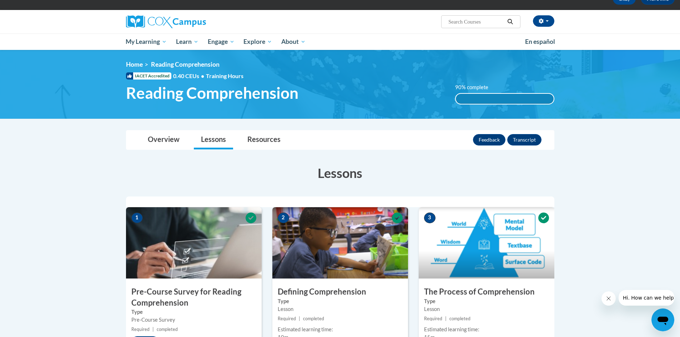
scroll to position [0, 0]
